Goal: Check status

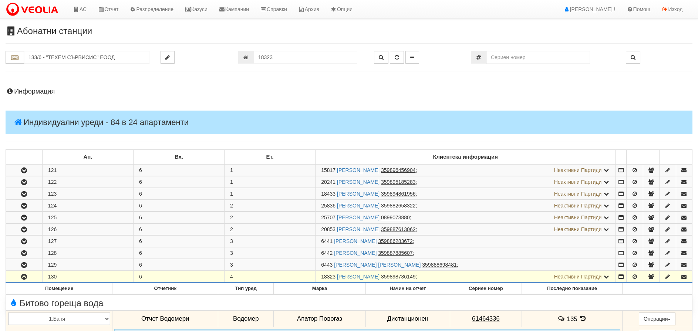
scroll to position [253, 0]
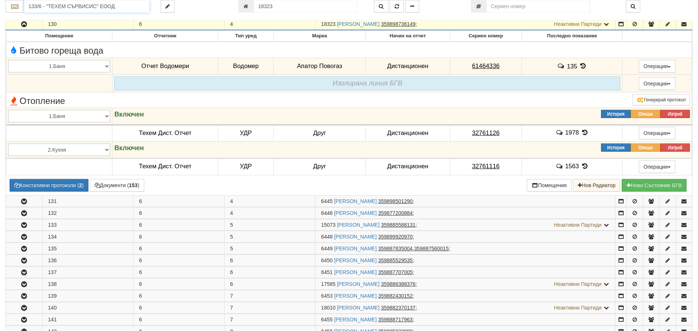
click at [61, 9] on input "133/6 - "ТЕХЕМ СЪРВИСИС" ЕООД" at bounding box center [86, 6] width 125 height 13
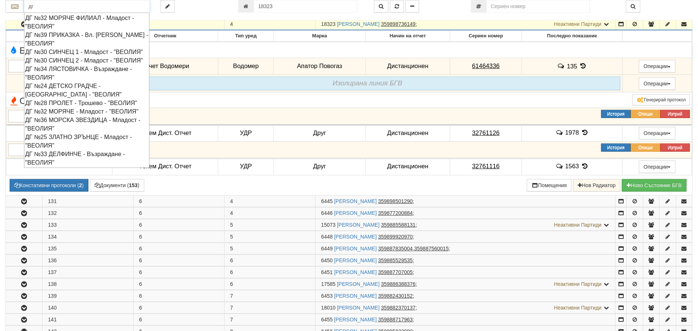
click at [61, 65] on div "ДГ №30 СИНЧЕЦ 2 - Младост - "ВЕОЛИЯ"" at bounding box center [86, 60] width 123 height 9
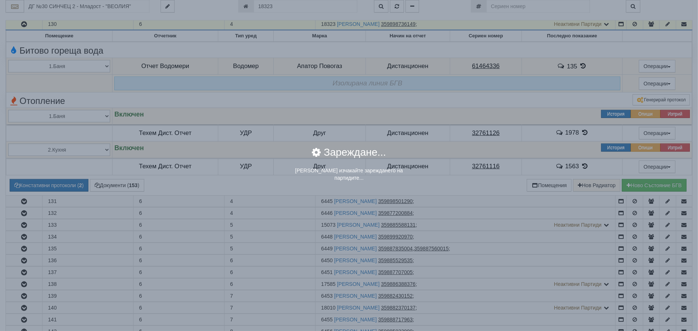
scroll to position [0, 0]
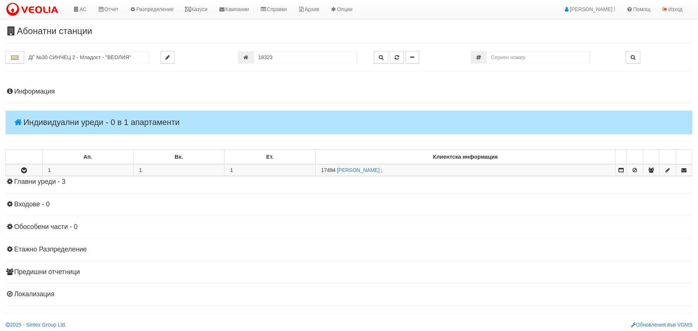
click at [42, 178] on h4 "Главни уреди - 3" at bounding box center [349, 181] width 687 height 7
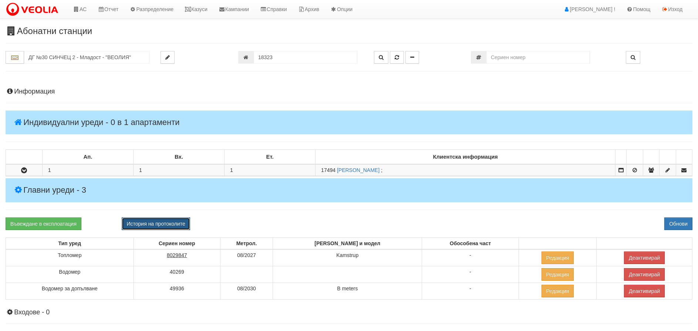
click at [144, 225] on button "История на протоколите" at bounding box center [156, 224] width 68 height 13
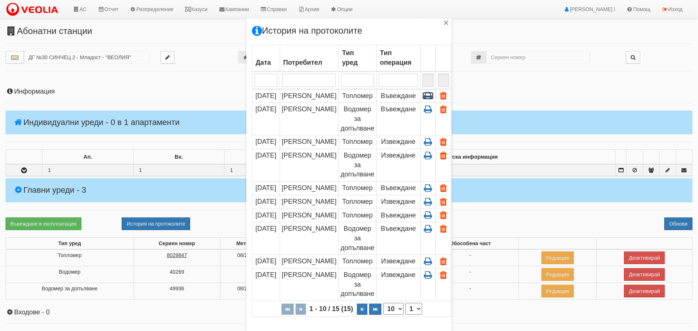
click at [426, 94] on icon at bounding box center [428, 95] width 11 height 7
click at [429, 141] on icon at bounding box center [428, 141] width 11 height 7
click at [423, 326] on div "Дата Потребител Тип уред Тип операция 1 - 10 / 15 (15) 10 20 30 40 1 2 [DATE] […" at bounding box center [349, 193] width 194 height 300
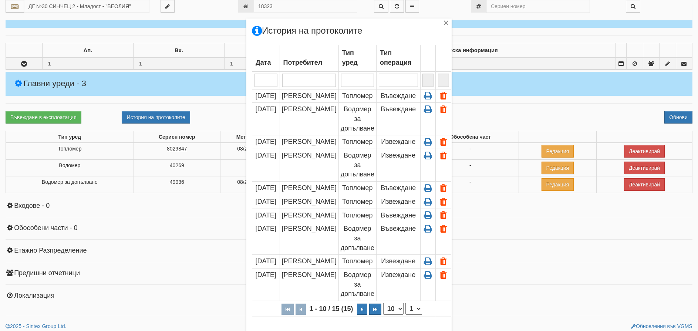
scroll to position [111, 0]
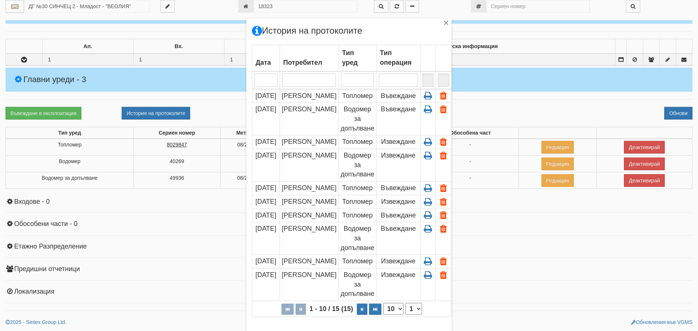
click at [196, 229] on div "× История на протоколите Дата Потребител Тип уред Тип операция 1 - 10 / 15 (15)…" at bounding box center [349, 190] width 433 height 381
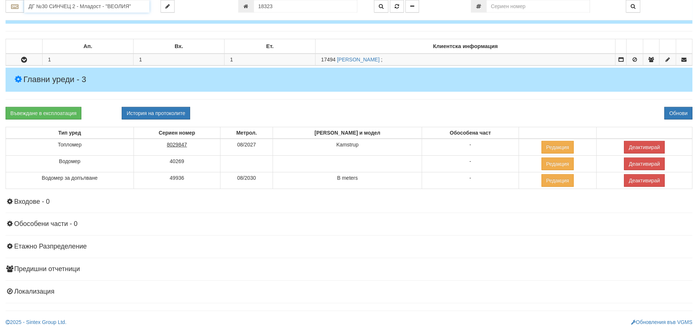
click at [107, 6] on input "ДГ №30 СИНЧЕЦ 2 - Младост - "ВЕОЛИЯ"" at bounding box center [86, 6] width 125 height 13
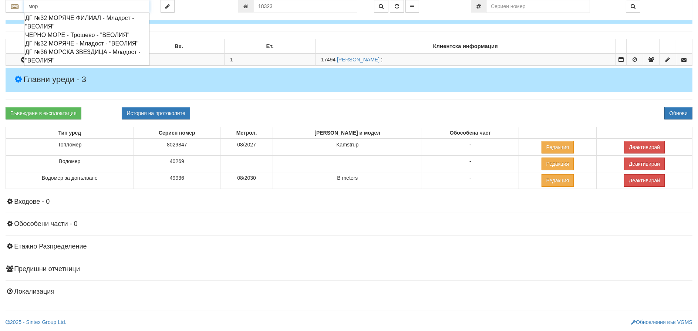
click at [56, 53] on div "ДГ №36 МОРСКА ЗВЕЗДИЦА - Младост - "ВЕОЛИЯ"" at bounding box center [86, 56] width 123 height 17
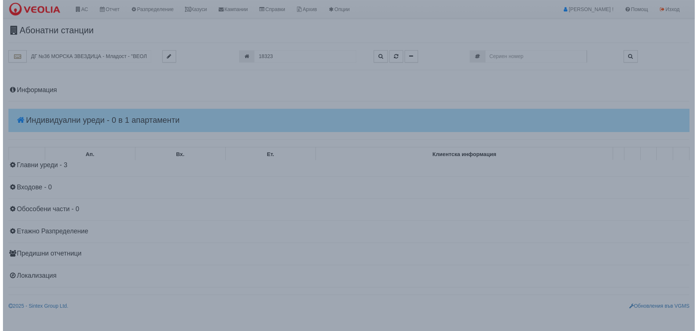
scroll to position [0, 0]
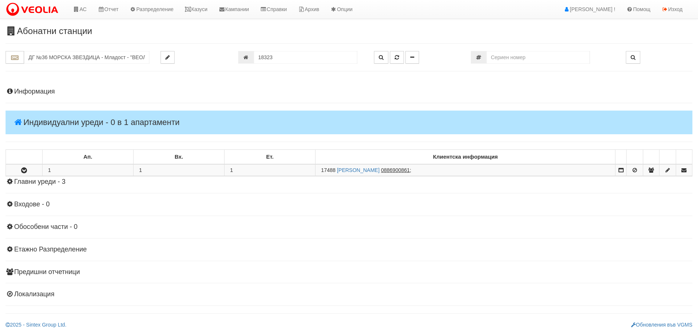
click at [23, 180] on h4 "Главни уреди - 3" at bounding box center [349, 181] width 687 height 7
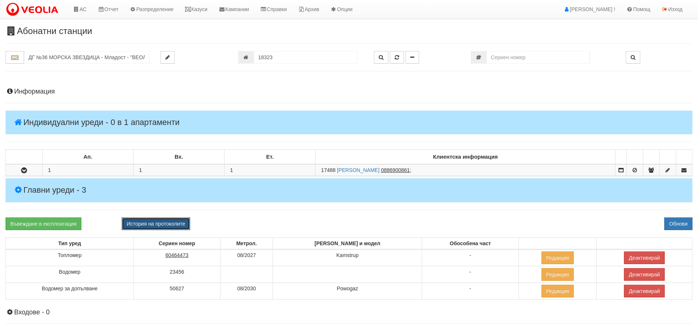
click at [163, 223] on button "История на протоколите" at bounding box center [156, 224] width 68 height 13
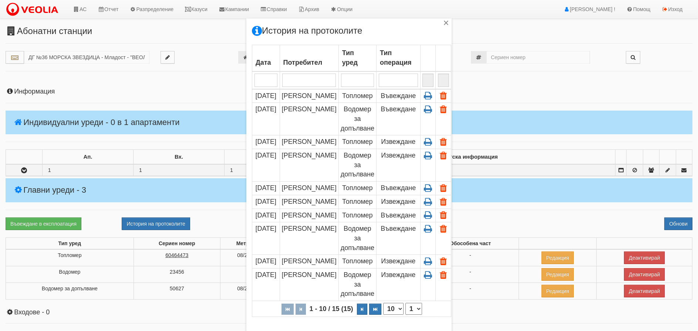
click at [436, 301] on td at bounding box center [444, 285] width 16 height 33
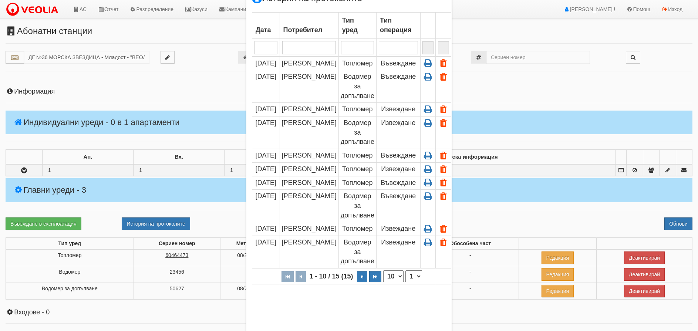
scroll to position [70, 0]
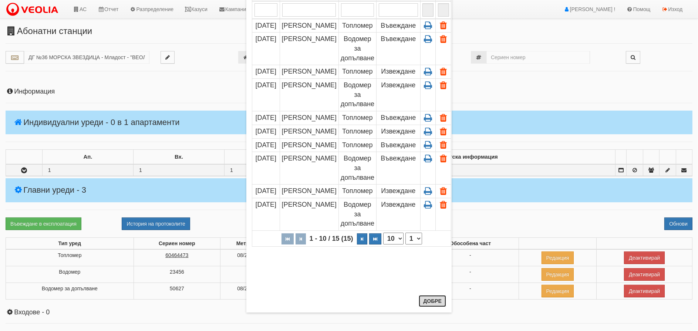
click at [433, 301] on button "Добре" at bounding box center [432, 301] width 27 height 12
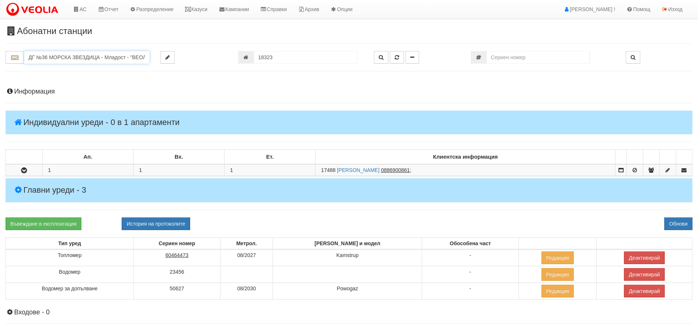
click at [51, 57] on input "ДГ №36 МОРСКА ЗВЕЗДИЦА - Младост - "ВЕОЛИЯ"" at bounding box center [86, 57] width 125 height 13
click at [43, 71] on div "ДГ №25 ЗЛАТНО ЗРЪНЦЕ - Младост - "ВЕОЛИЯ"" at bounding box center [86, 73] width 123 height 17
type input "ДГ №25 ЗЛАТНО ЗРЪНЦЕ - Младост - "ВЕОЛИЯ""
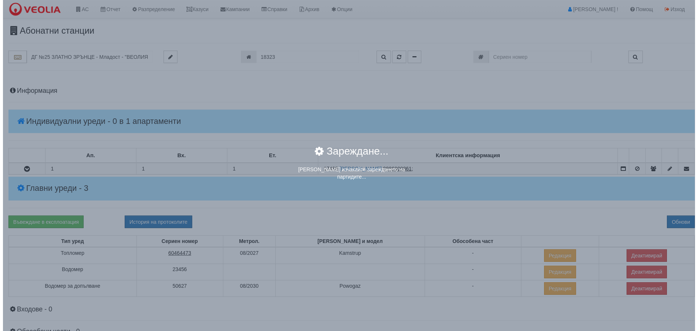
scroll to position [0, 0]
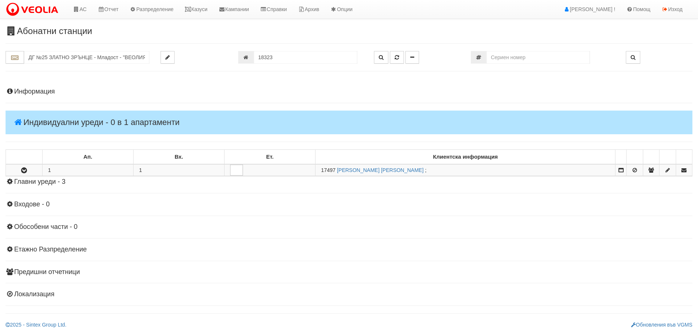
click at [44, 182] on h4 "Главни уреди - 3" at bounding box center [349, 181] width 687 height 7
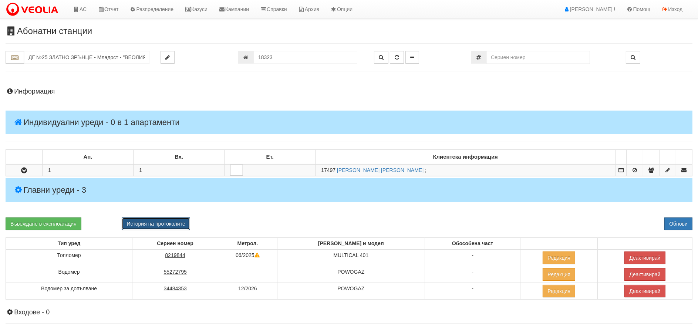
click at [138, 219] on button "История на протоколите" at bounding box center [156, 224] width 68 height 13
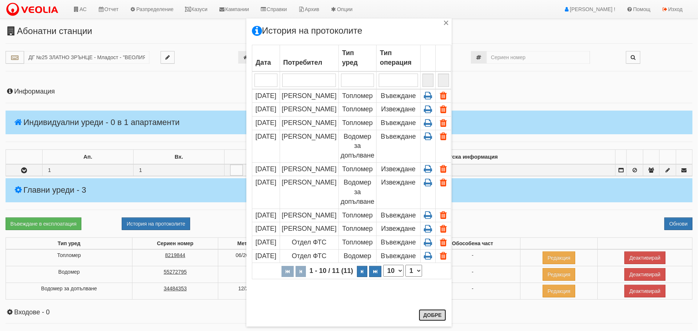
click at [426, 315] on button "Добре" at bounding box center [432, 315] width 27 height 12
